Goal: Leave review/rating

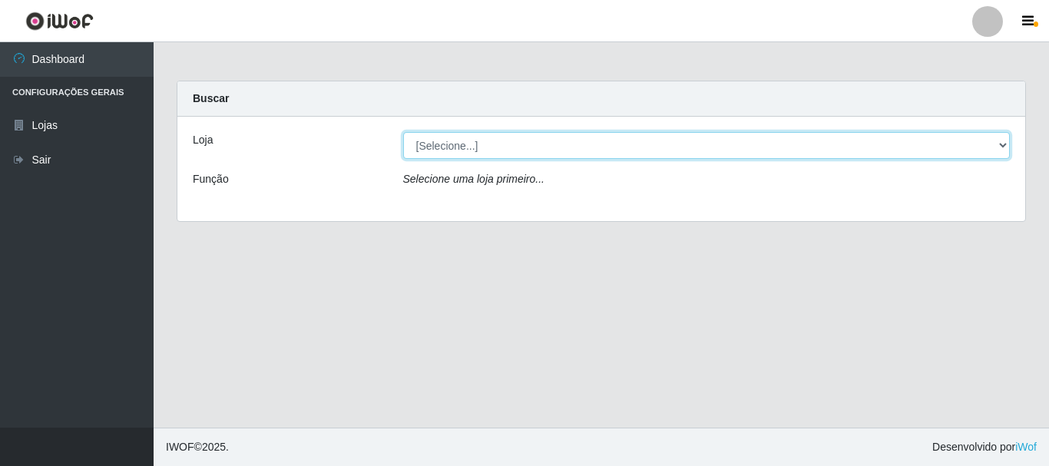
drag, startPoint x: 999, startPoint y: 150, endPoint x: 490, endPoint y: 177, distance: 510.0
click at [999, 150] on select "[Selecione...] Casatudo BR" at bounding box center [707, 145] width 608 height 27
select select "197"
click at [403, 132] on select "[Selecione...] Casatudo BR" at bounding box center [707, 145] width 608 height 27
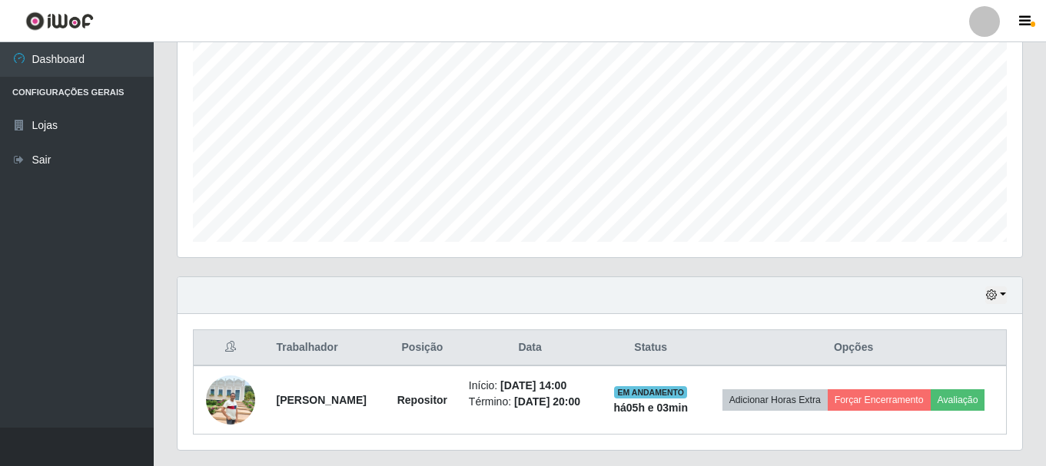
scroll to position [349, 0]
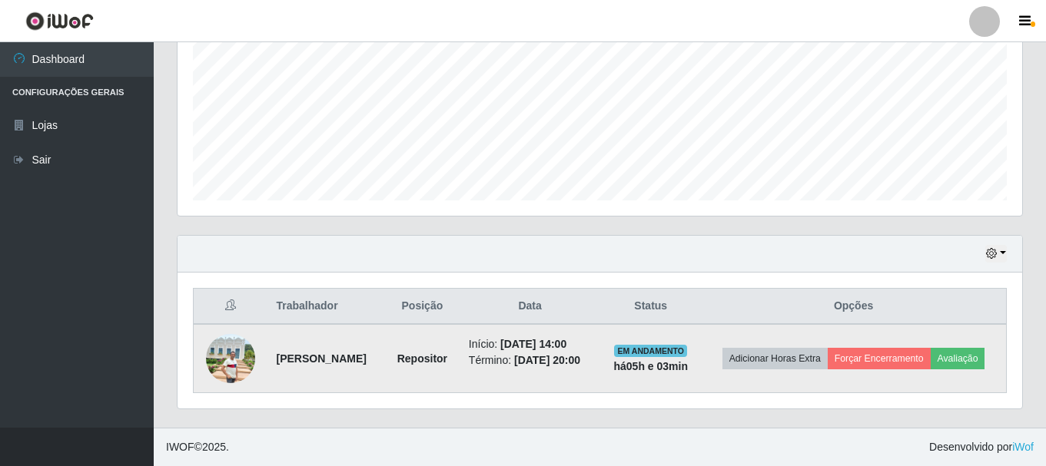
click at [226, 360] on img at bounding box center [230, 358] width 49 height 49
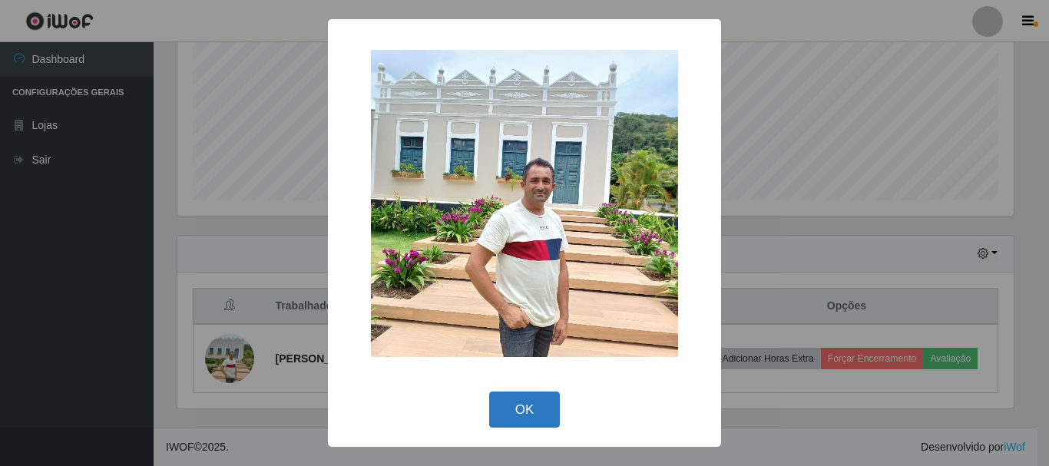
click at [544, 416] on button "OK" at bounding box center [524, 410] width 71 height 36
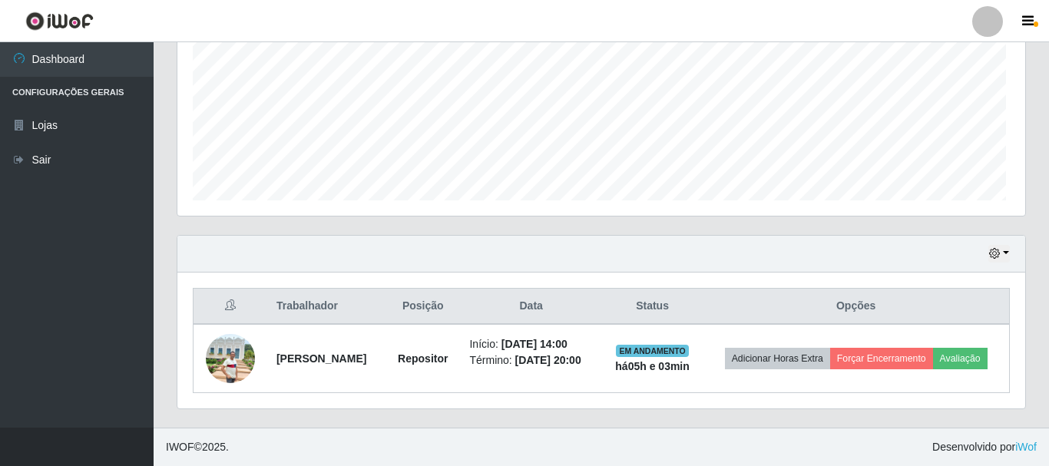
scroll to position [319, 844]
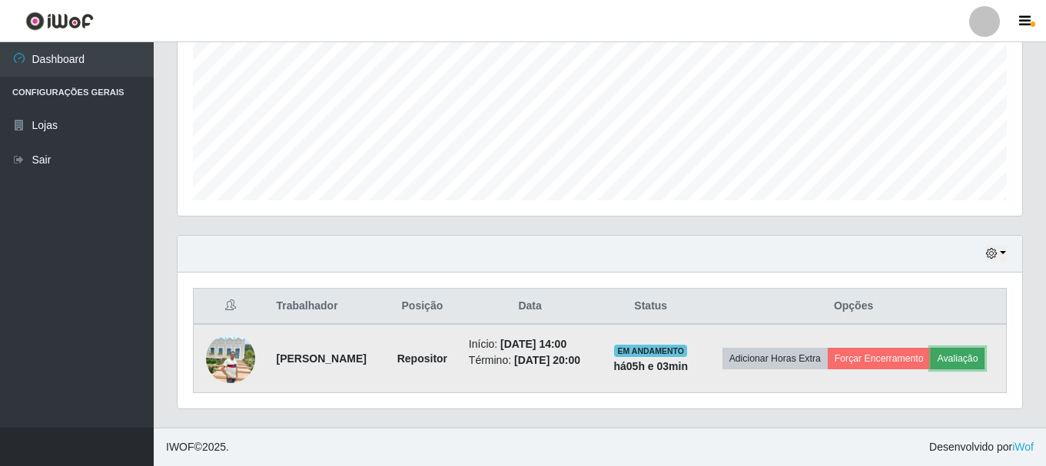
click at [963, 357] on button "Avaliação" at bounding box center [957, 359] width 55 height 22
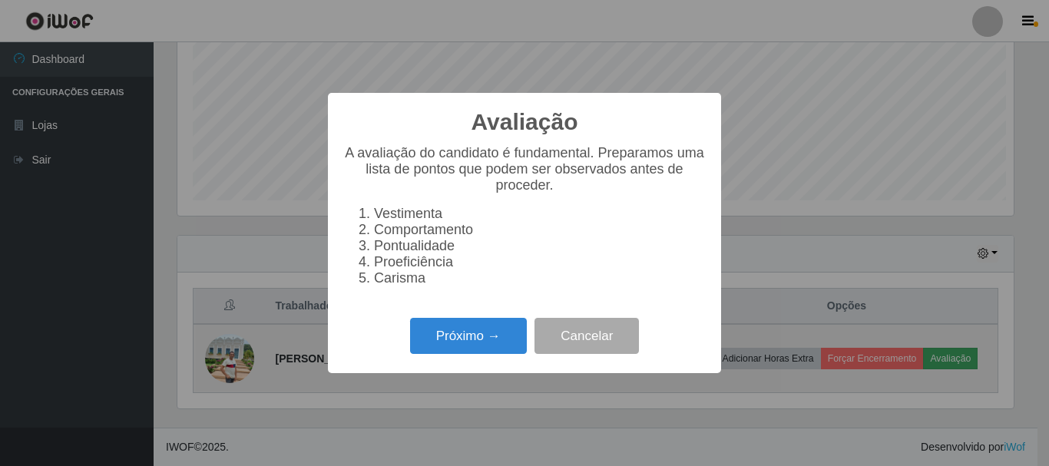
scroll to position [319, 837]
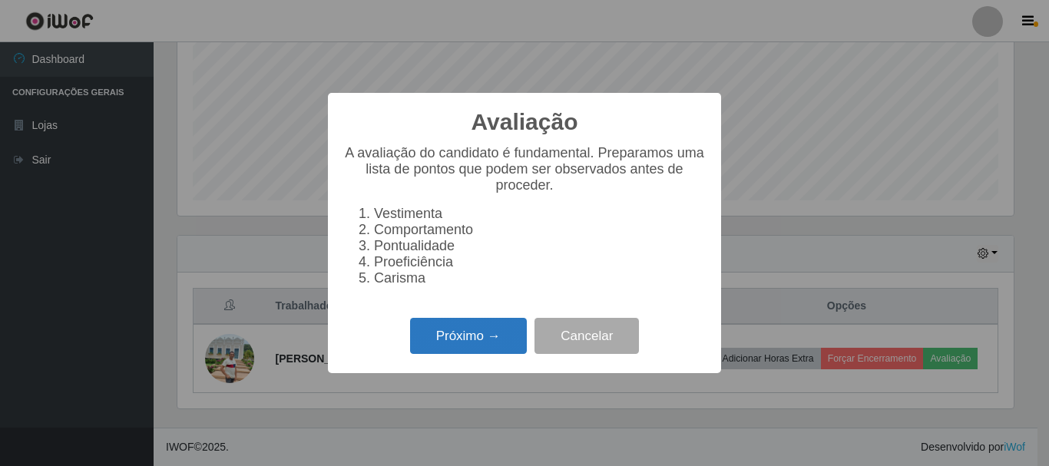
click at [486, 341] on button "Próximo →" at bounding box center [468, 336] width 117 height 36
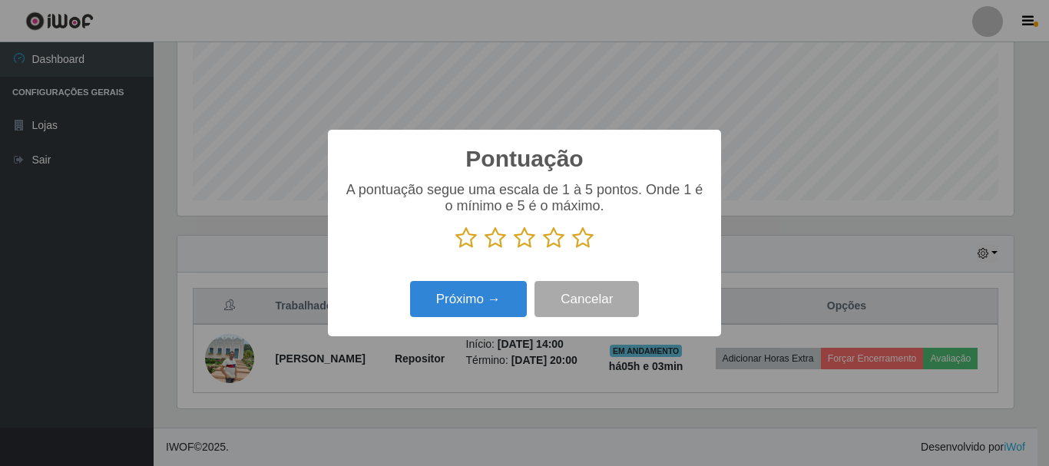
scroll to position [767907, 767390]
click at [526, 239] on icon at bounding box center [525, 238] width 22 height 23
click at [514, 250] on input "radio" at bounding box center [514, 250] width 0 height 0
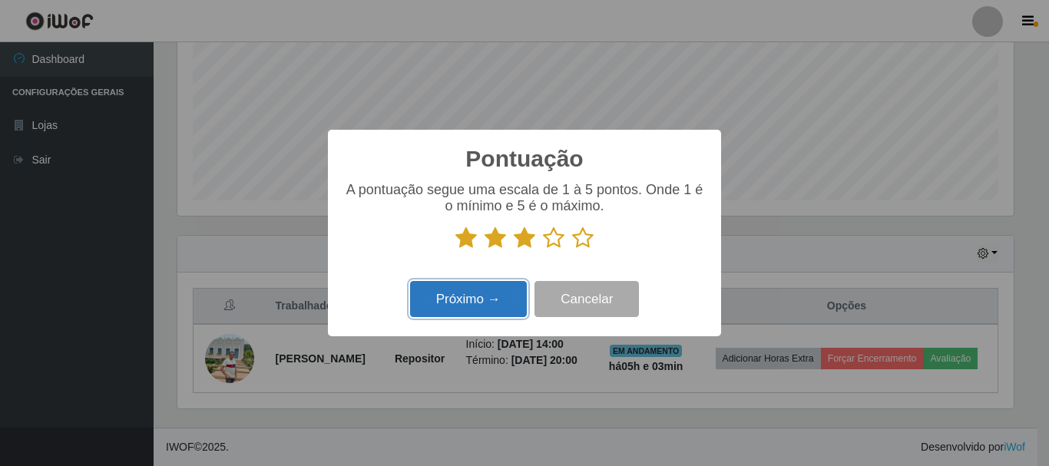
click at [492, 294] on button "Próximo →" at bounding box center [468, 299] width 117 height 36
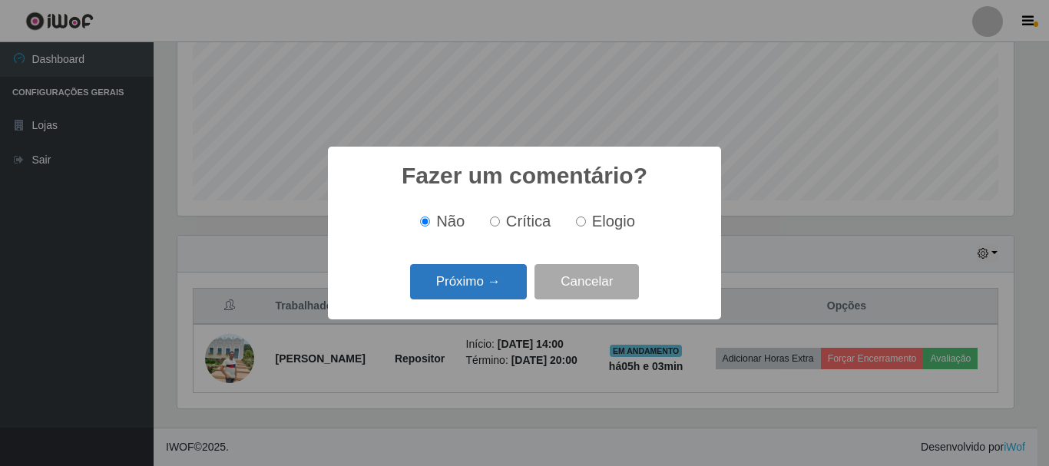
click at [492, 284] on button "Próximo →" at bounding box center [468, 282] width 117 height 36
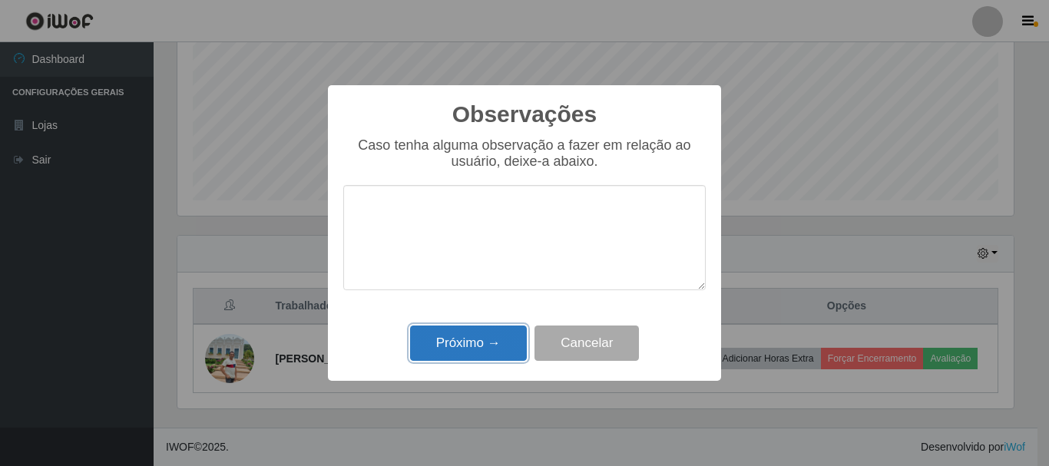
click at [502, 343] on button "Próximo →" at bounding box center [468, 344] width 117 height 36
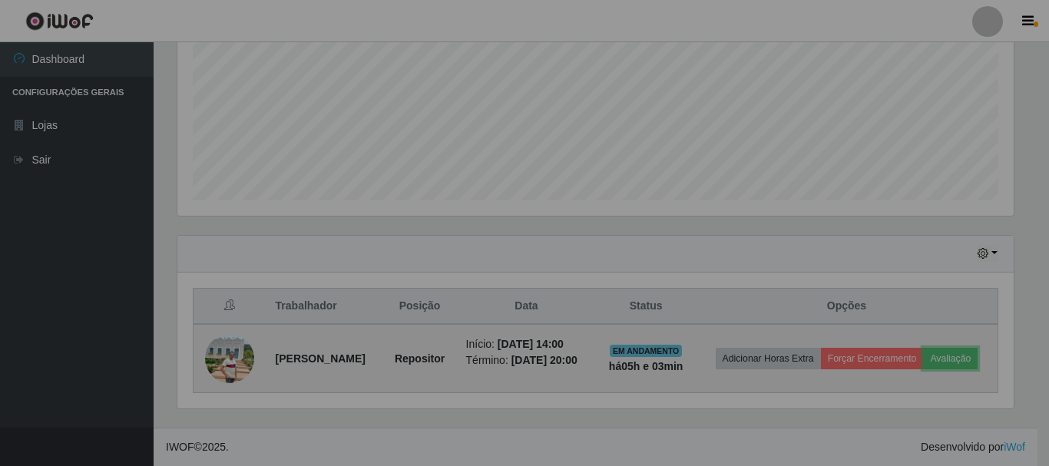
scroll to position [319, 844]
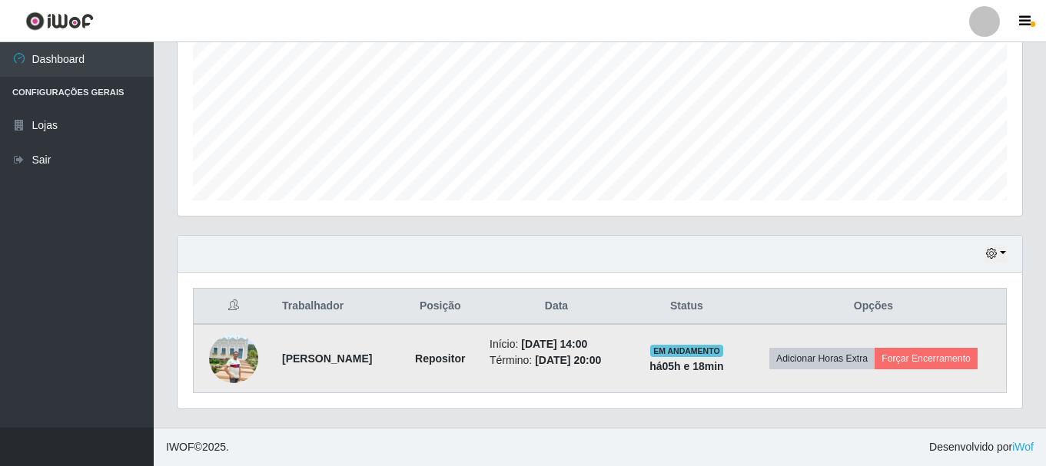
click at [222, 356] on img at bounding box center [233, 358] width 49 height 49
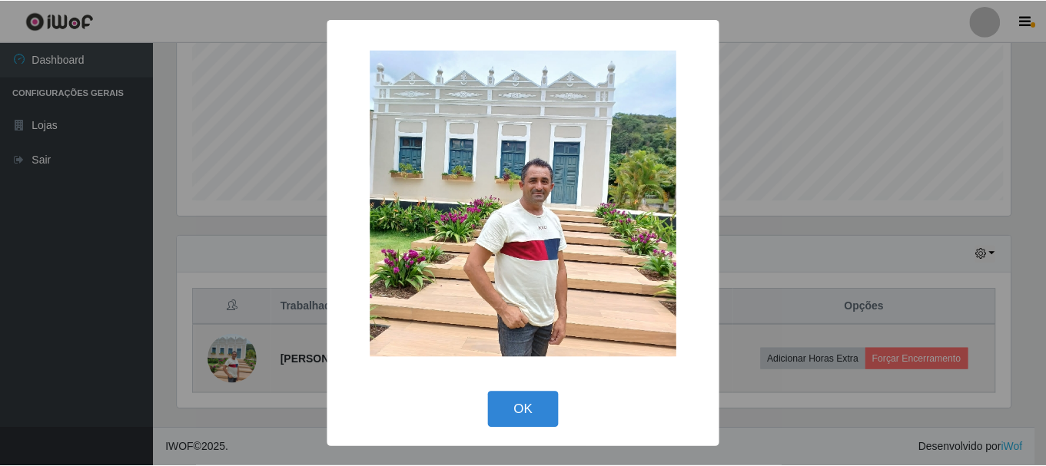
scroll to position [319, 837]
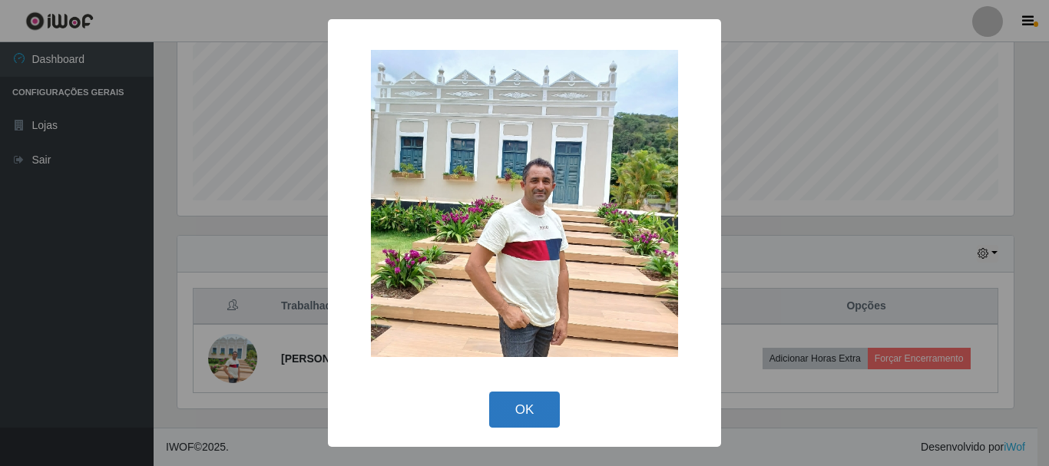
click at [540, 403] on button "OK" at bounding box center [524, 410] width 71 height 36
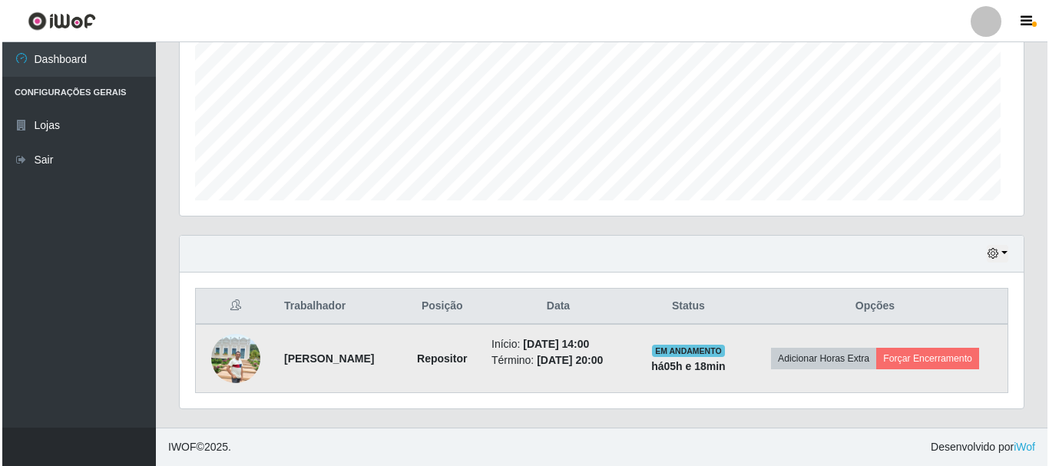
scroll to position [319, 844]
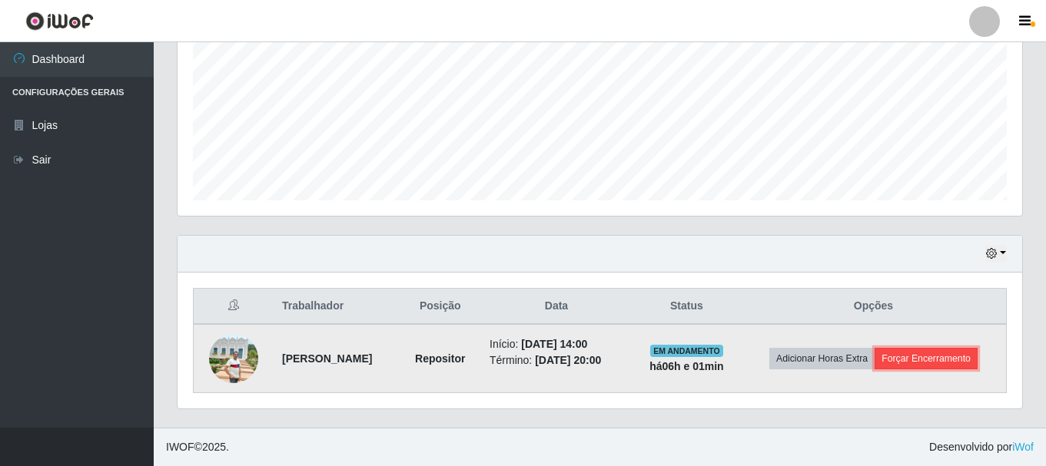
click at [904, 353] on button "Forçar Encerramento" at bounding box center [925, 359] width 103 height 22
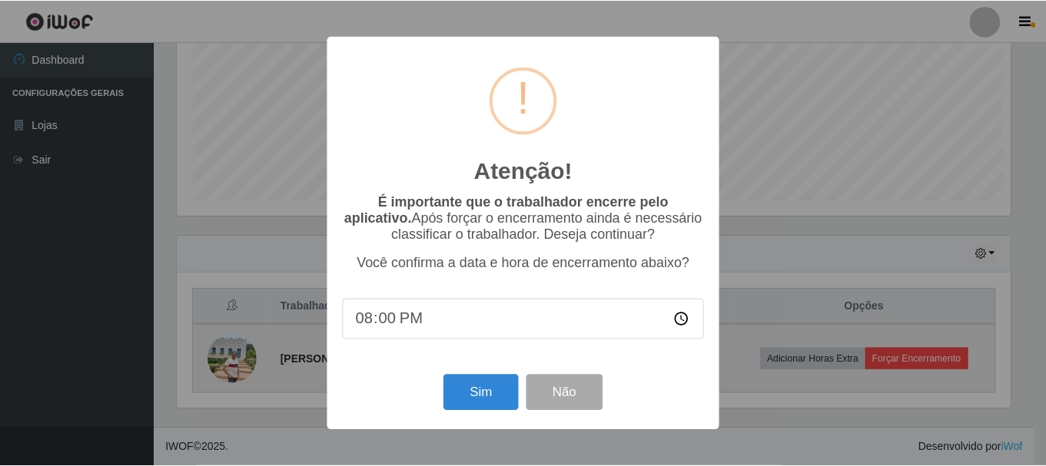
scroll to position [319, 837]
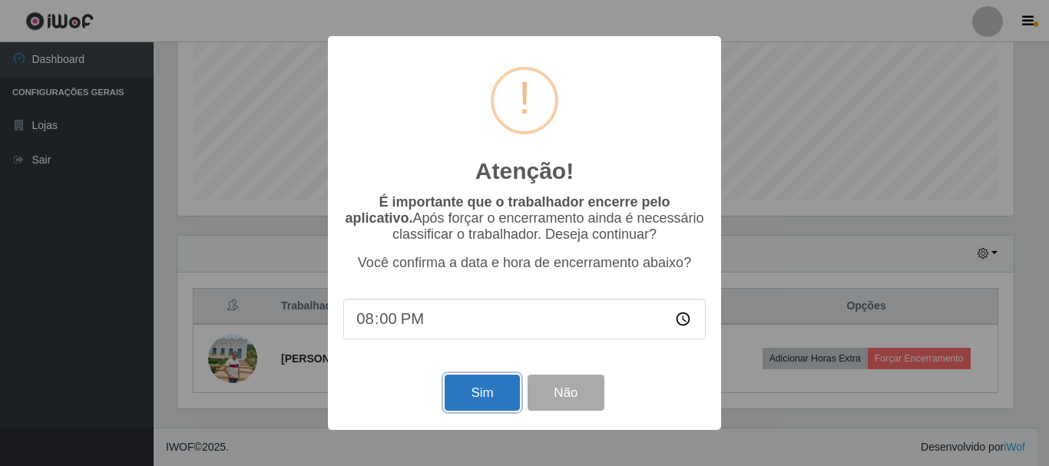
click at [500, 402] on button "Sim" at bounding box center [482, 393] width 75 height 36
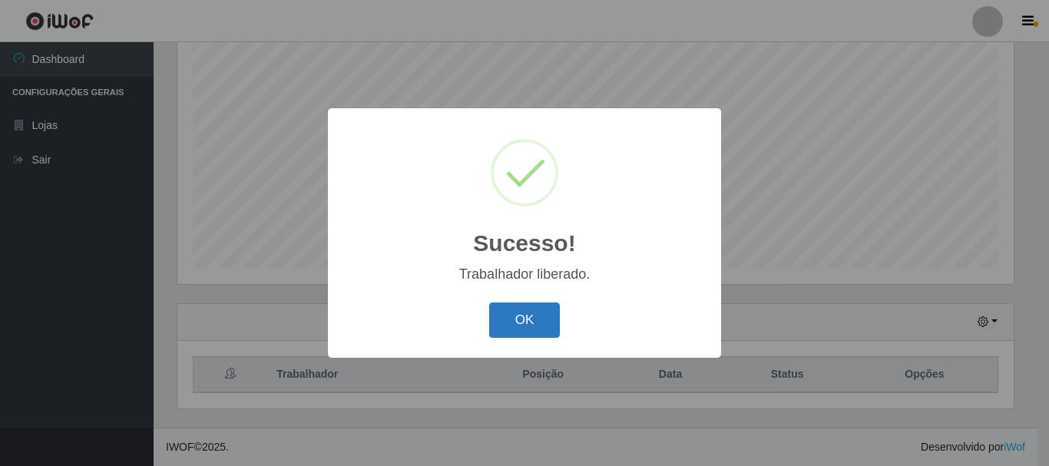
click at [527, 325] on button "OK" at bounding box center [524, 321] width 71 height 36
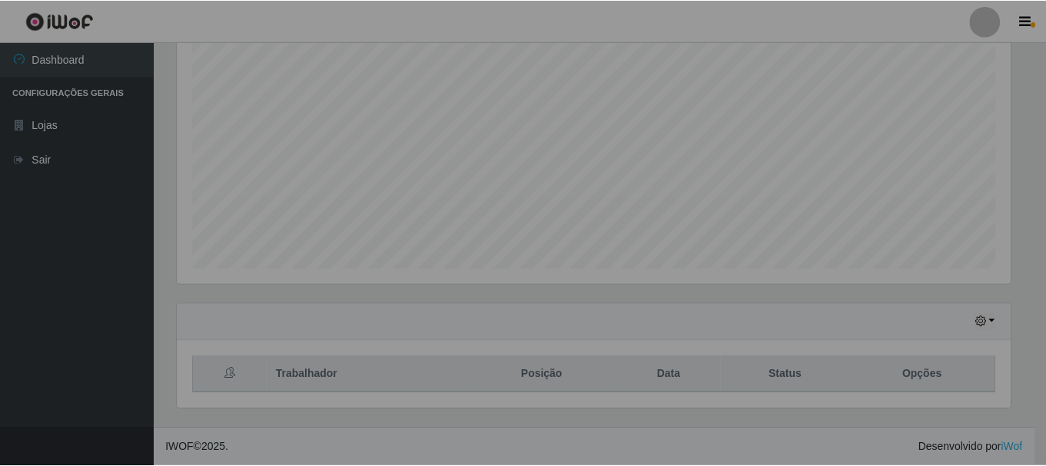
scroll to position [319, 844]
